Goal: Answer question/provide support: Answer question/provide support

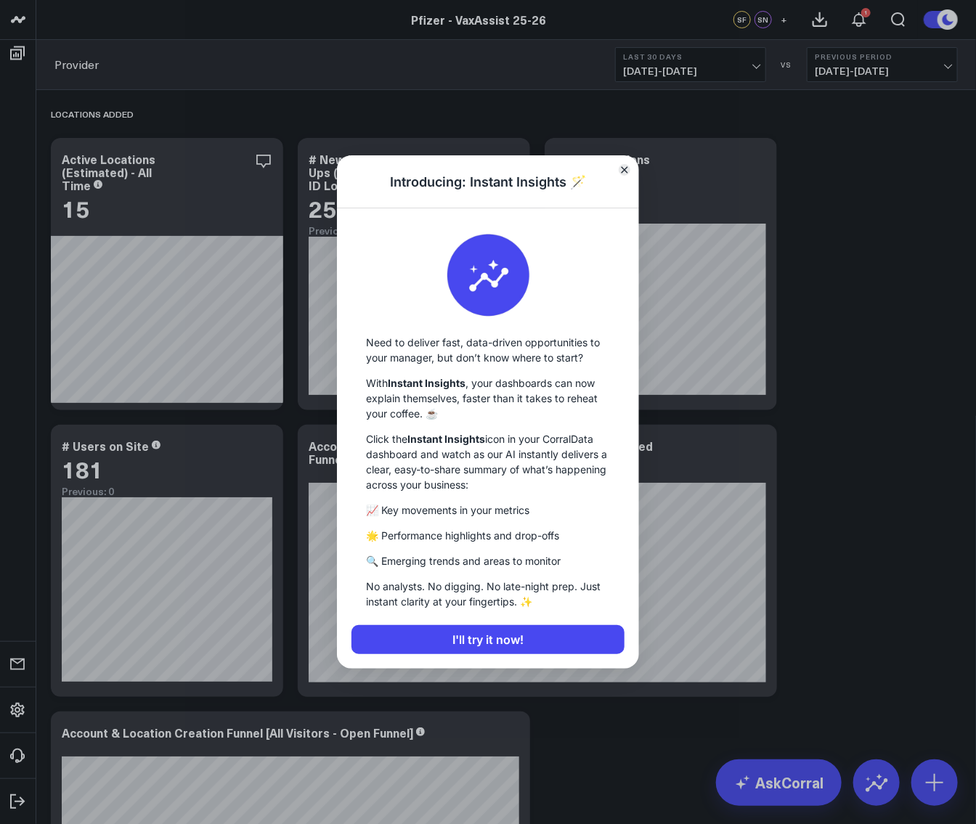
click at [628, 170] on icon "Close" at bounding box center [624, 169] width 7 height 7
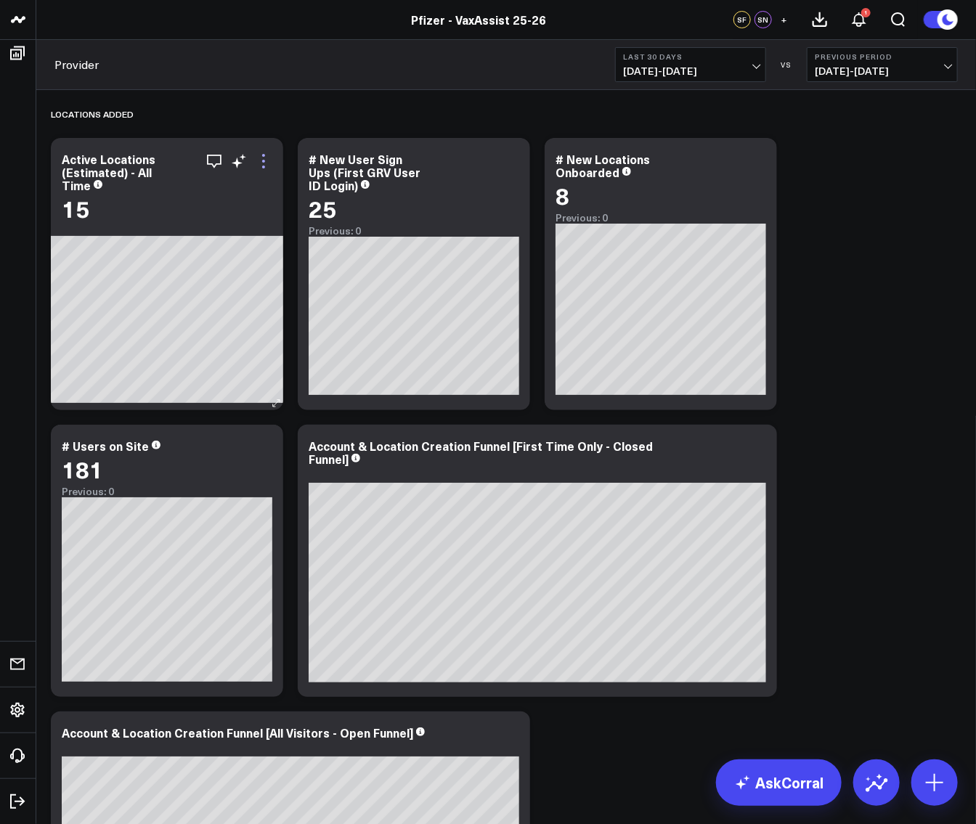
click at [265, 160] on icon at bounding box center [263, 161] width 17 height 17
click at [242, 125] on div "Locations Added" at bounding box center [506, 113] width 911 height 33
click at [218, 157] on icon "button" at bounding box center [214, 161] width 17 height 17
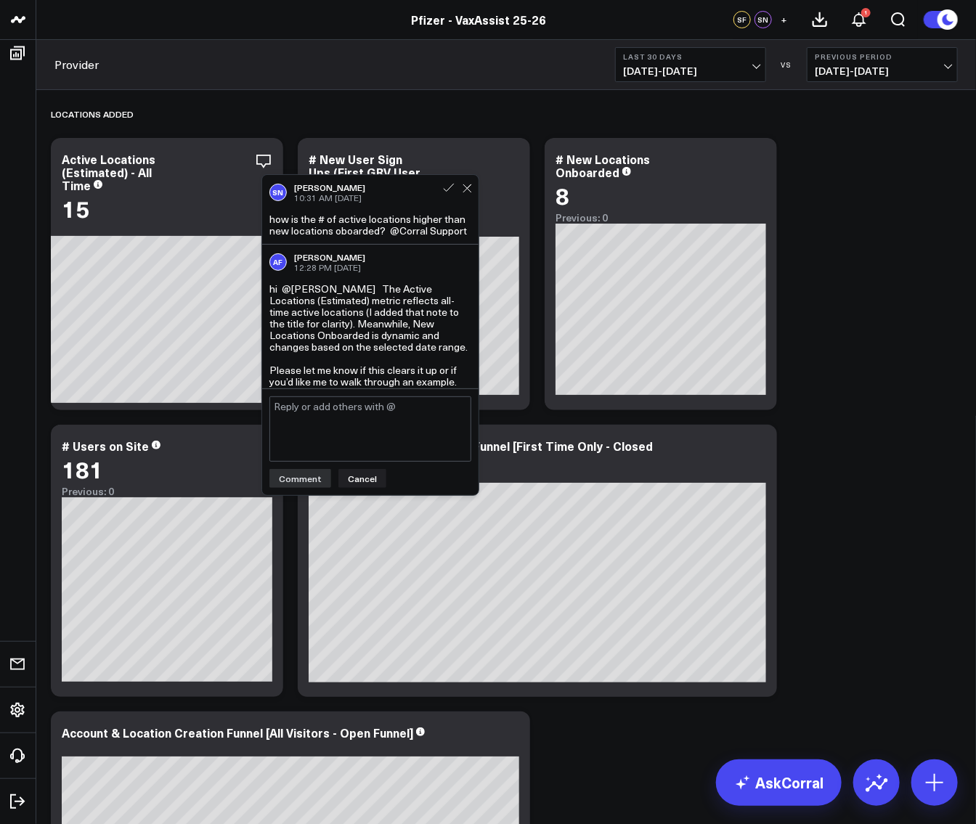
click at [407, 448] on textarea at bounding box center [370, 429] width 202 height 65
type textarea "Thanks [PERSON_NAME] yes good to go"
click at [304, 481] on button "Comment" at bounding box center [300, 478] width 62 height 19
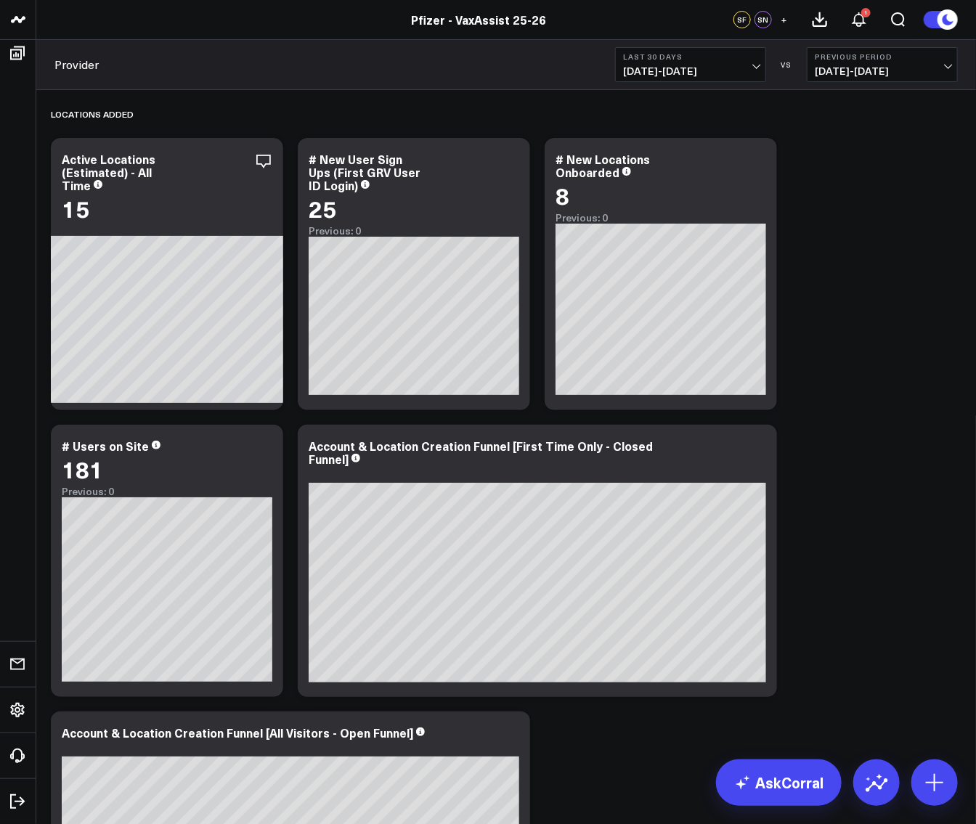
click at [804, 325] on div "Locations Added Modify via AI Copy link to widget Ask support Remove Create lin…" at bounding box center [506, 684] width 925 height 1188
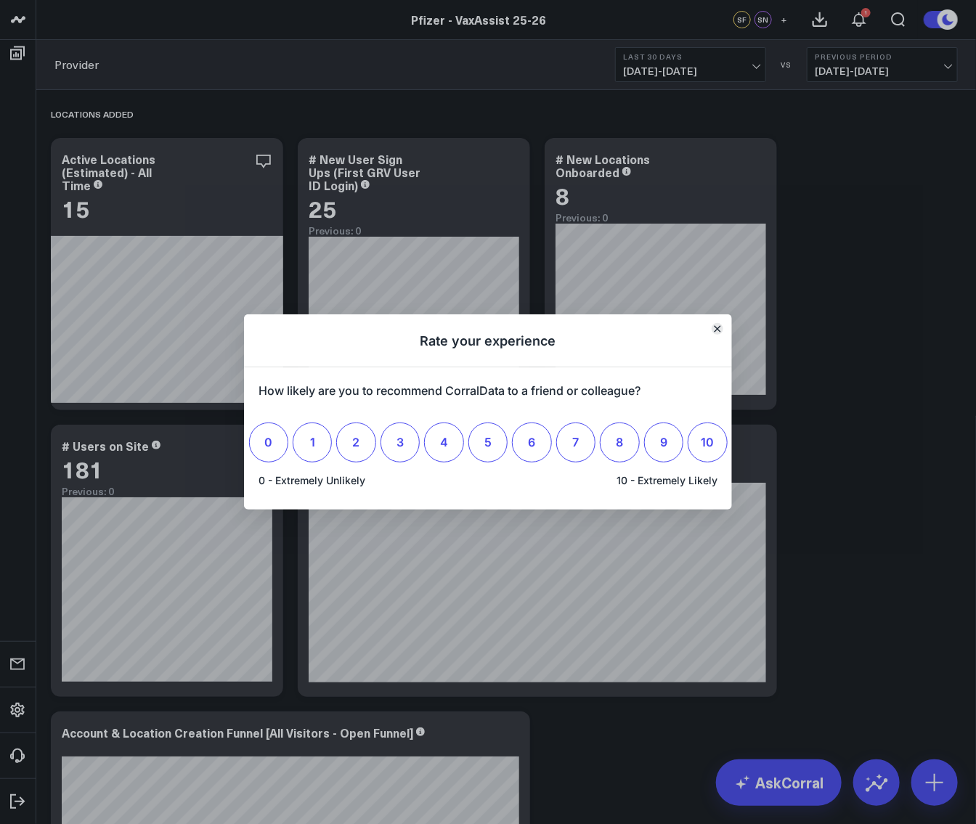
click at [720, 329] on icon "Close" at bounding box center [717, 328] width 7 height 7
